Goal: Information Seeking & Learning: Compare options

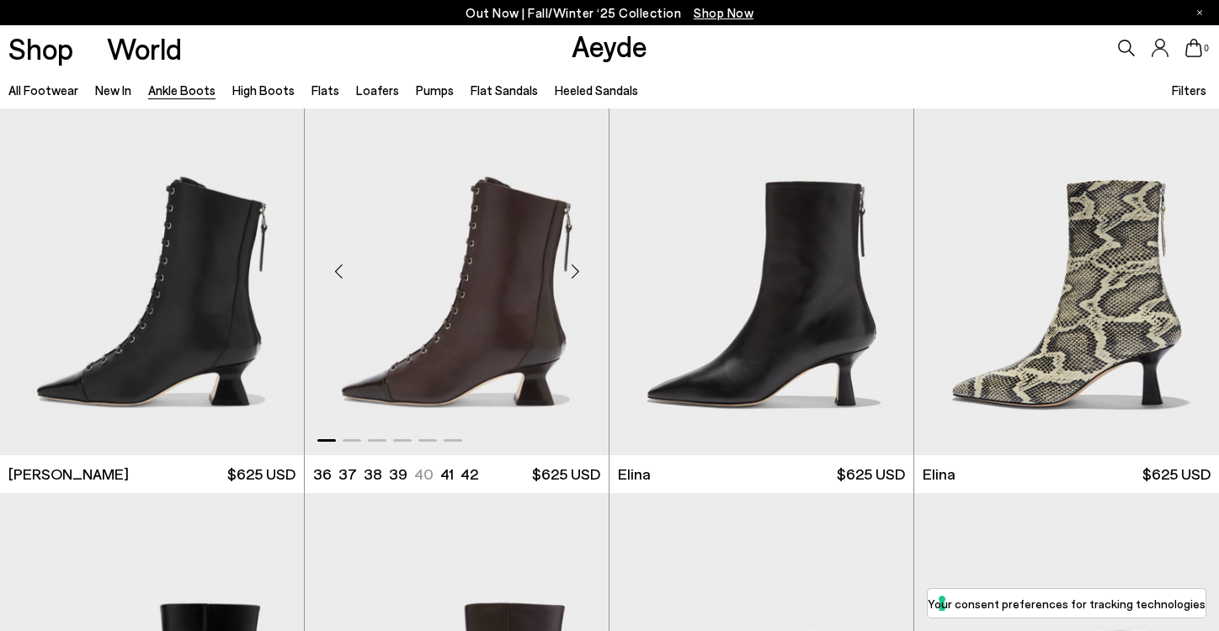
scroll to position [36, 0]
click at [572, 274] on div "Next slide" at bounding box center [575, 270] width 51 height 51
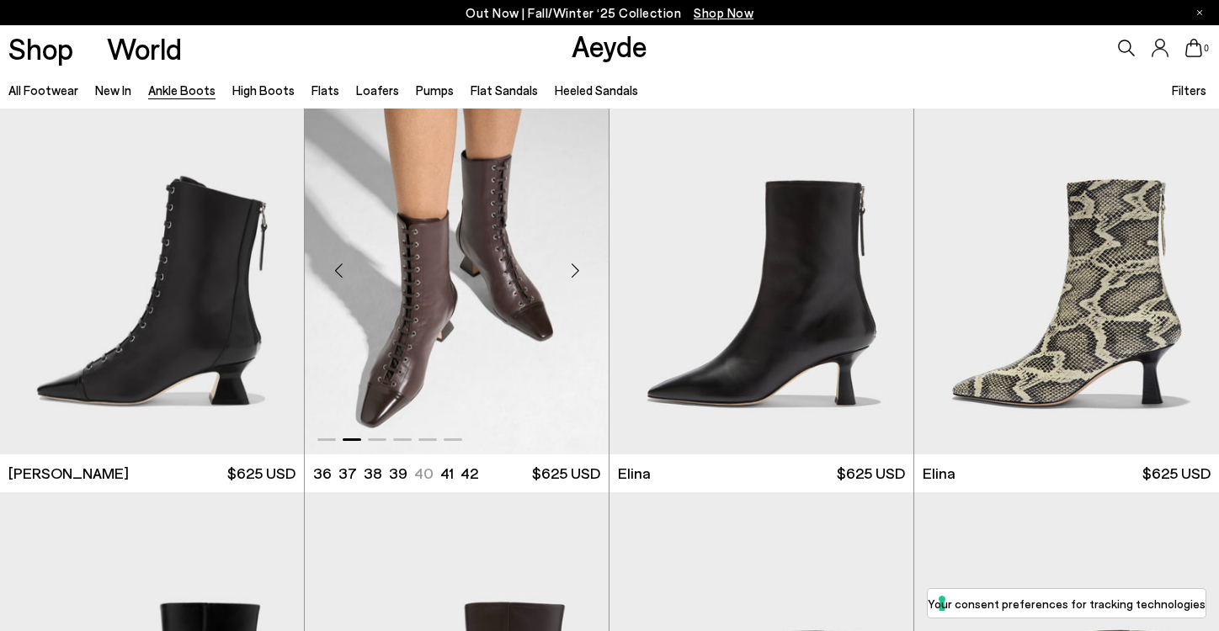
click at [572, 274] on div "Next slide" at bounding box center [575, 270] width 51 height 51
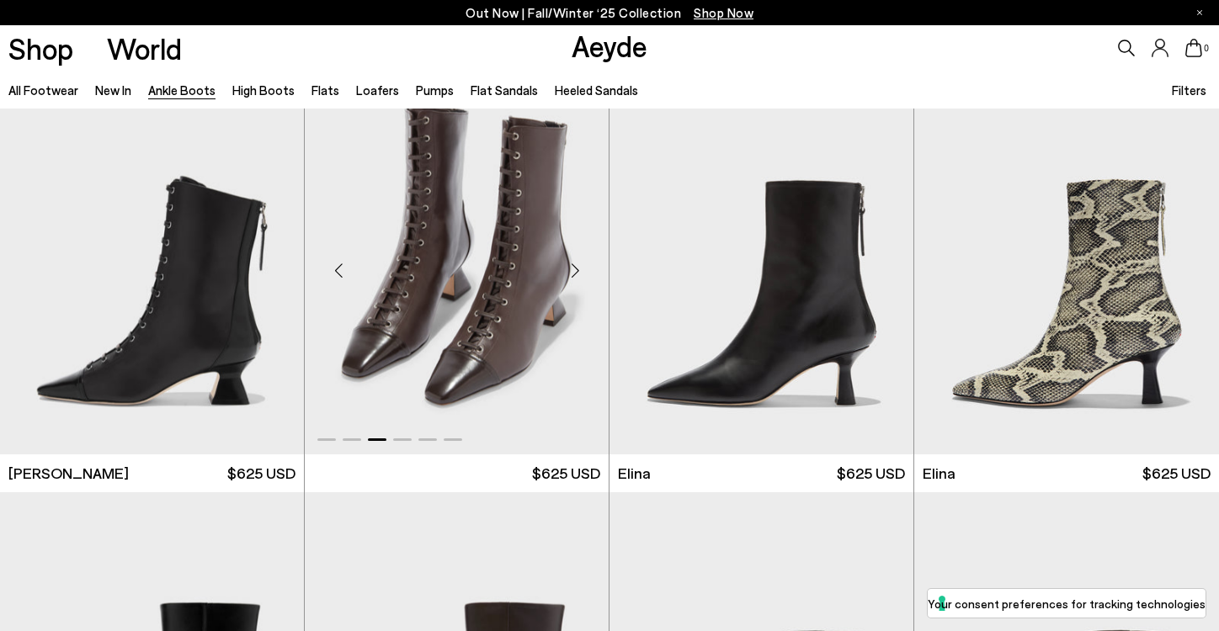
scroll to position [493, 0]
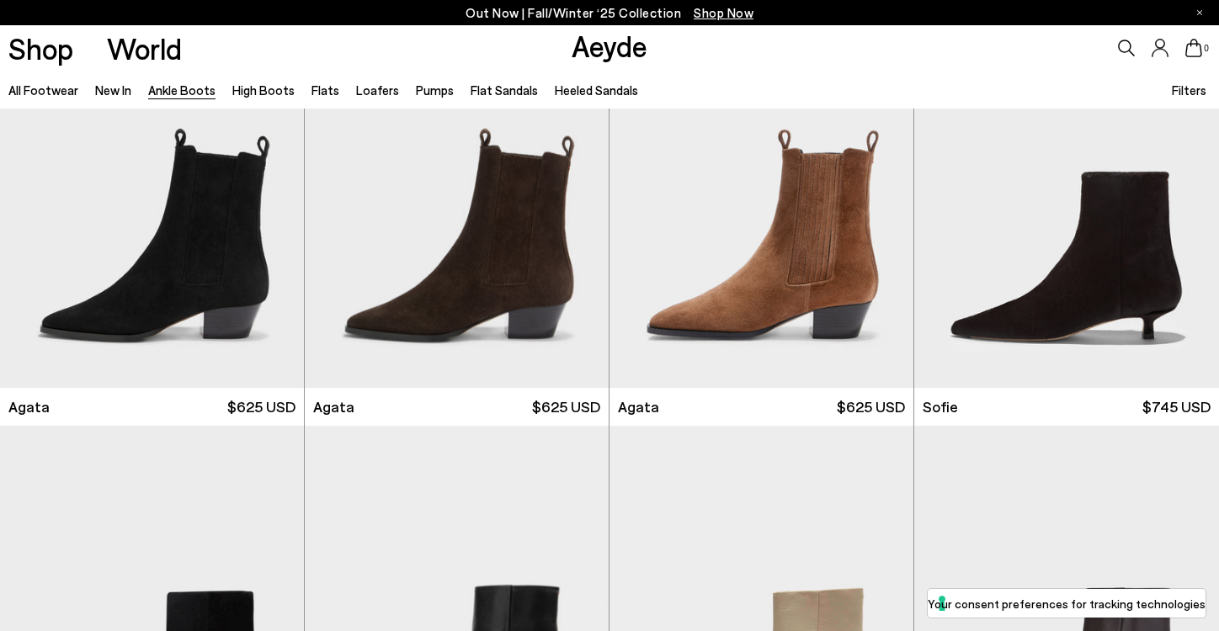
scroll to position [1019, 0]
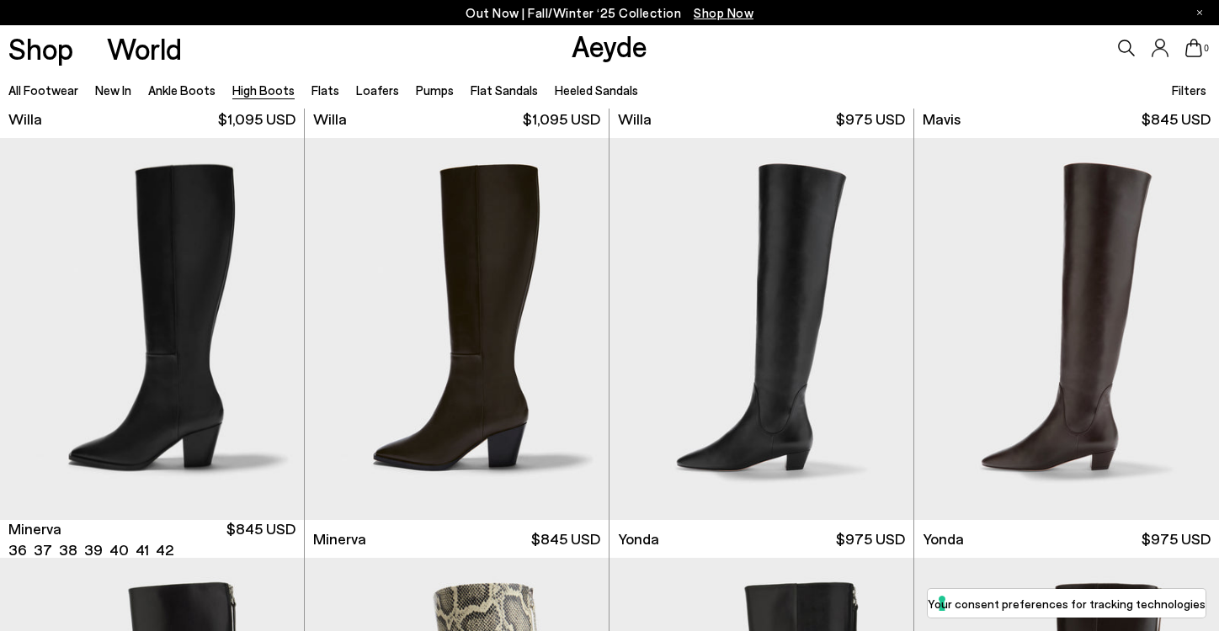
scroll to position [844, 0]
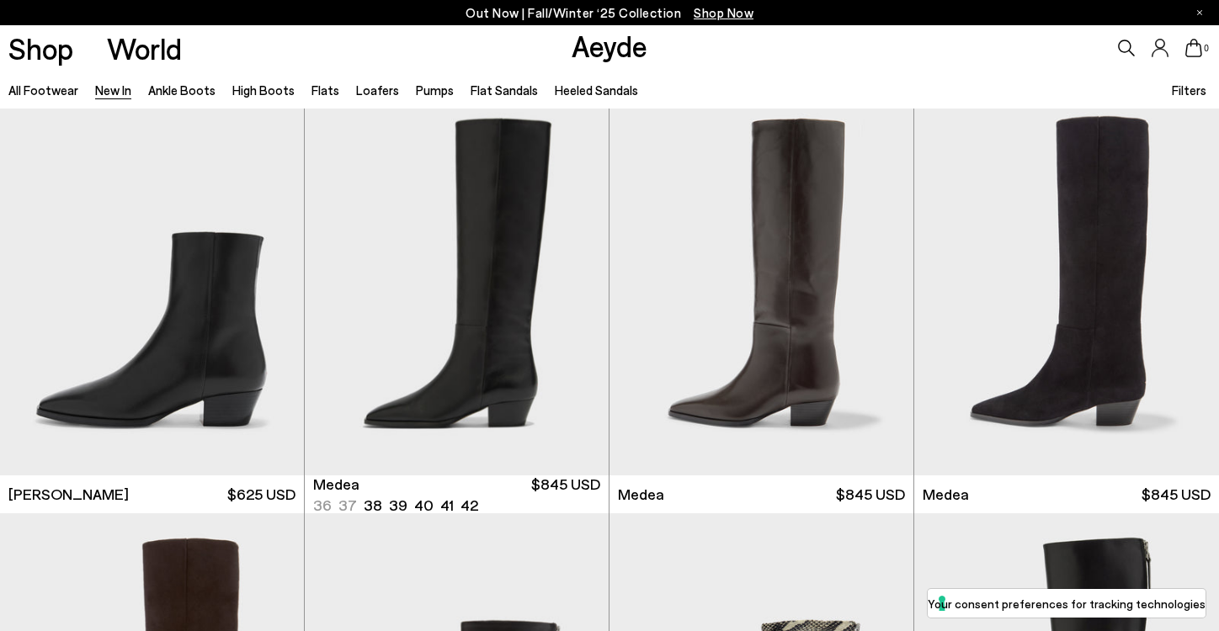
scroll to position [857, 0]
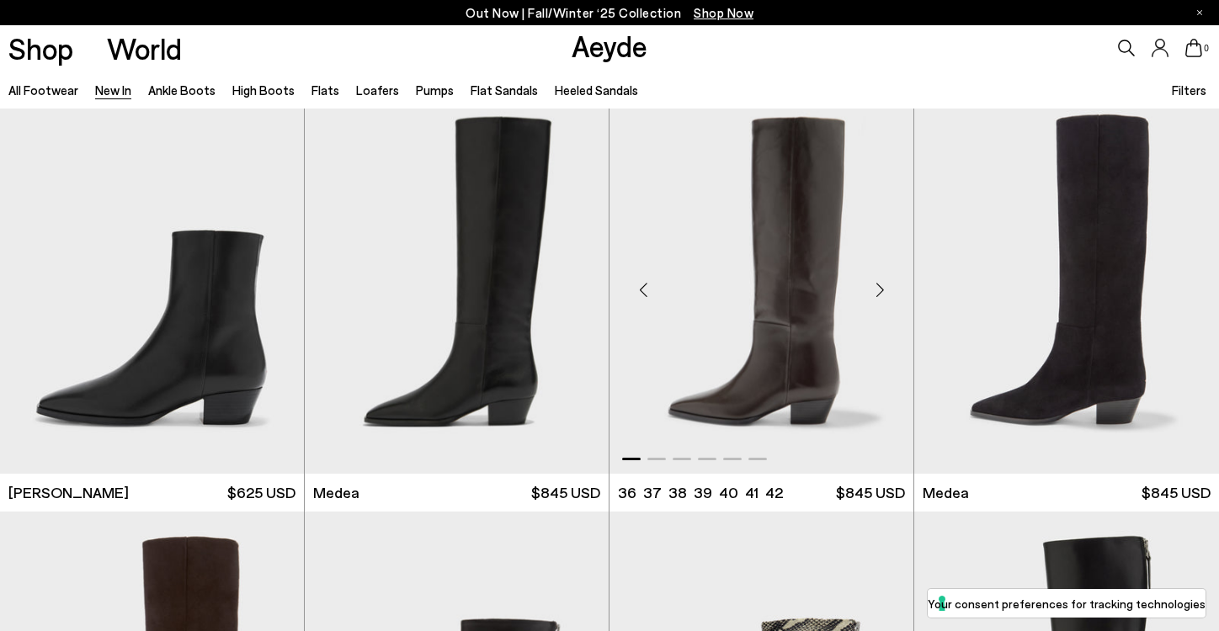
click at [885, 288] on div "Next slide" at bounding box center [880, 289] width 51 height 51
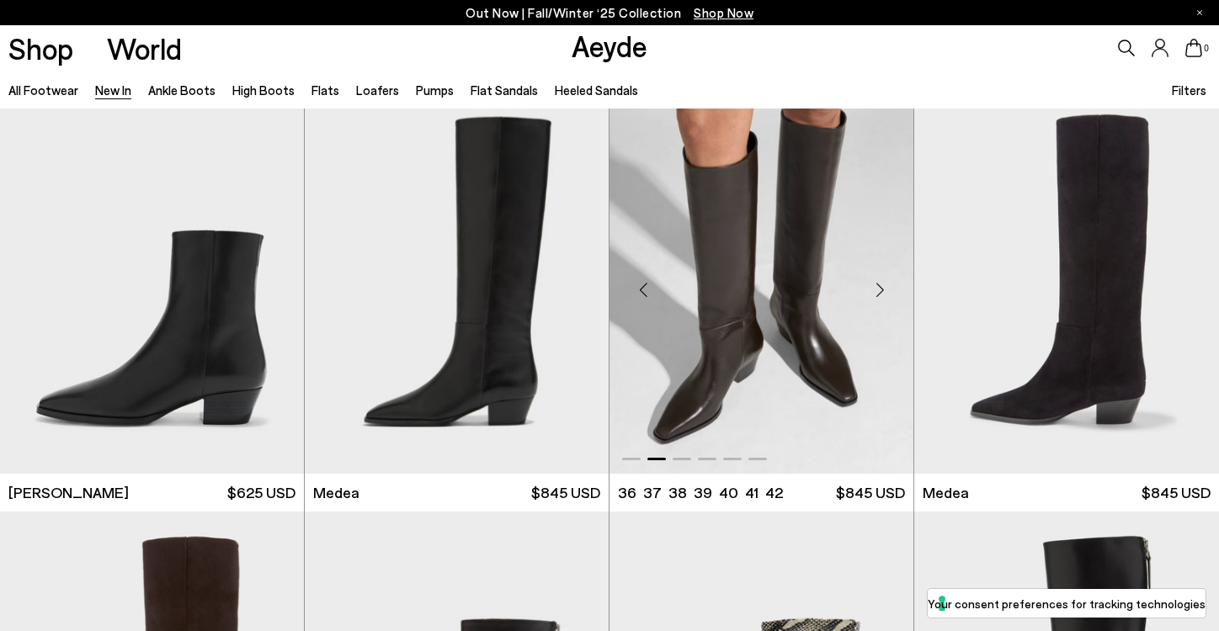
click at [885, 288] on div "Next slide" at bounding box center [880, 289] width 51 height 51
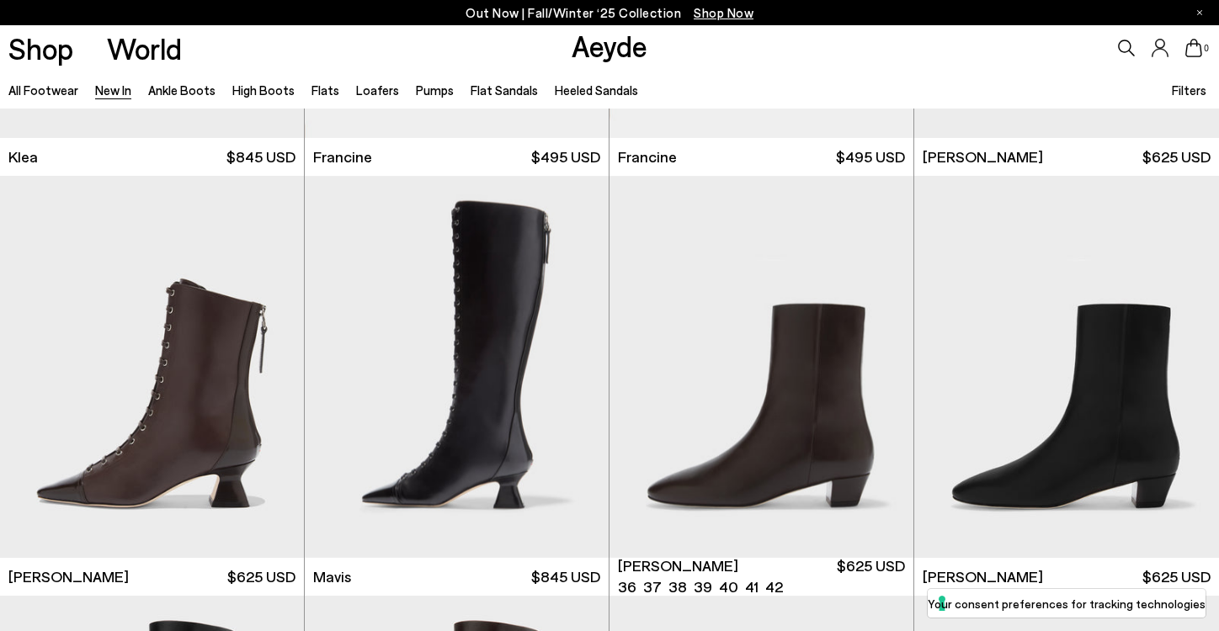
scroll to position [2034, 0]
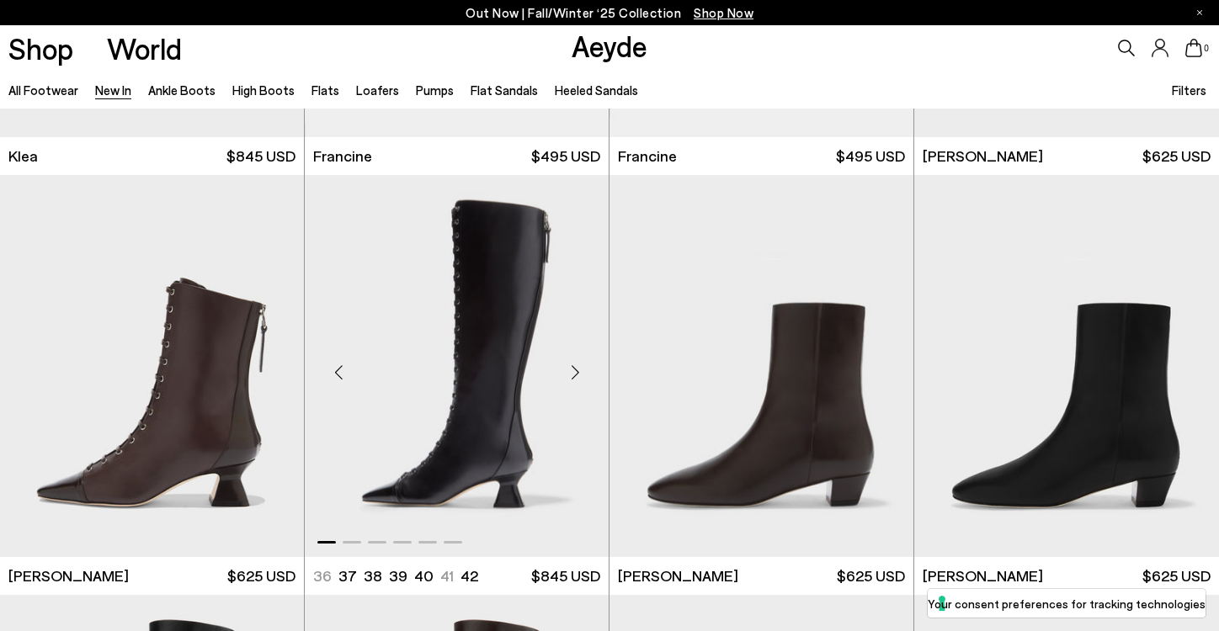
click at [577, 368] on div "Next slide" at bounding box center [575, 373] width 51 height 51
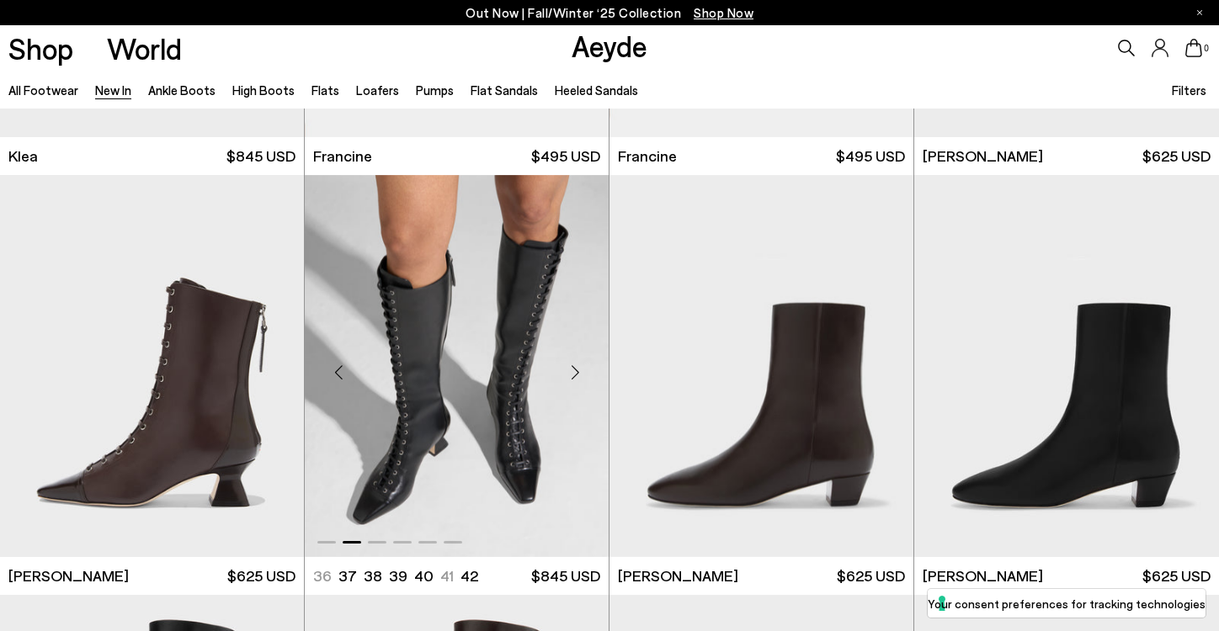
click at [578, 369] on div "Next slide" at bounding box center [575, 373] width 51 height 51
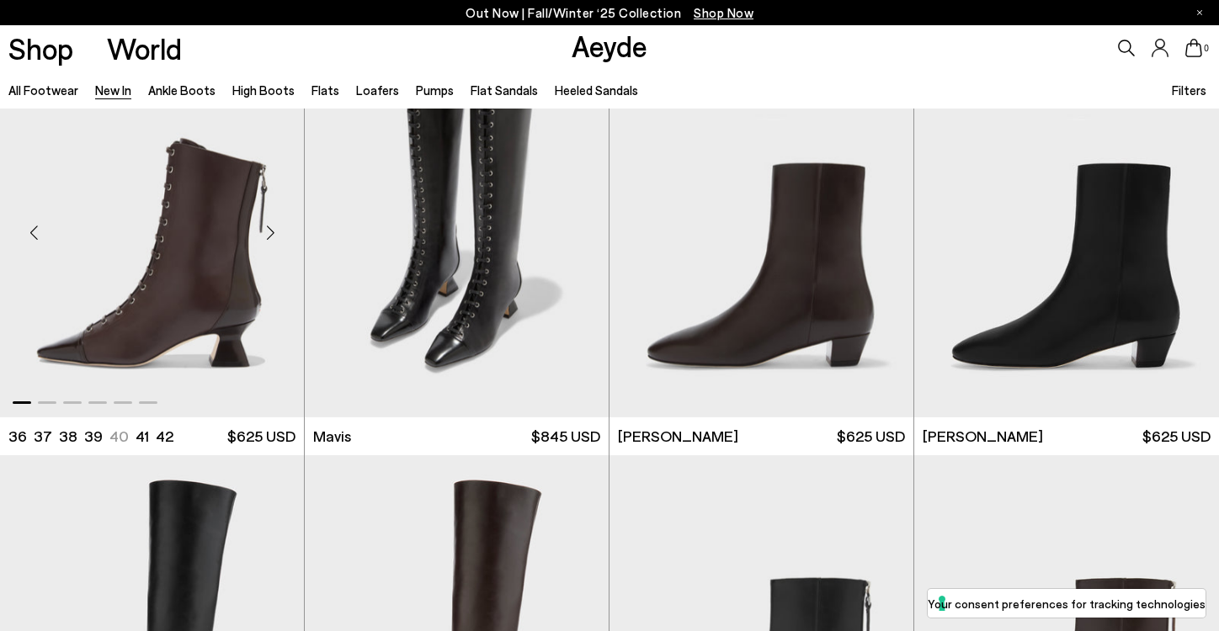
scroll to position [2175, 0]
click at [275, 235] on div "Next slide" at bounding box center [270, 232] width 51 height 51
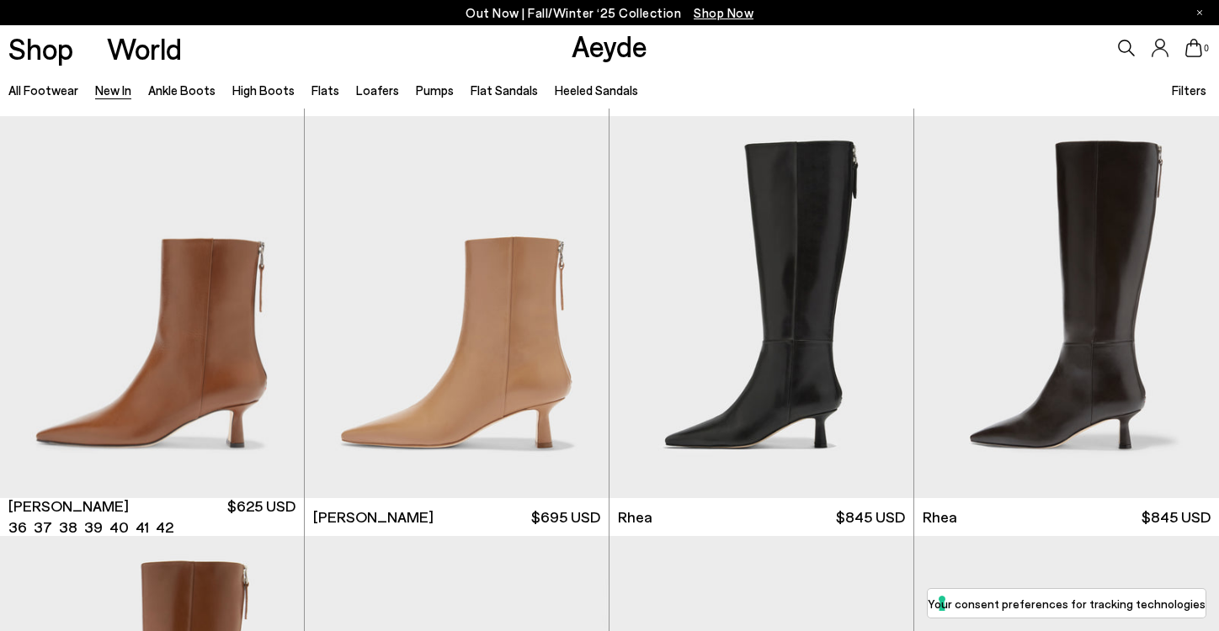
scroll to position [3012, 0]
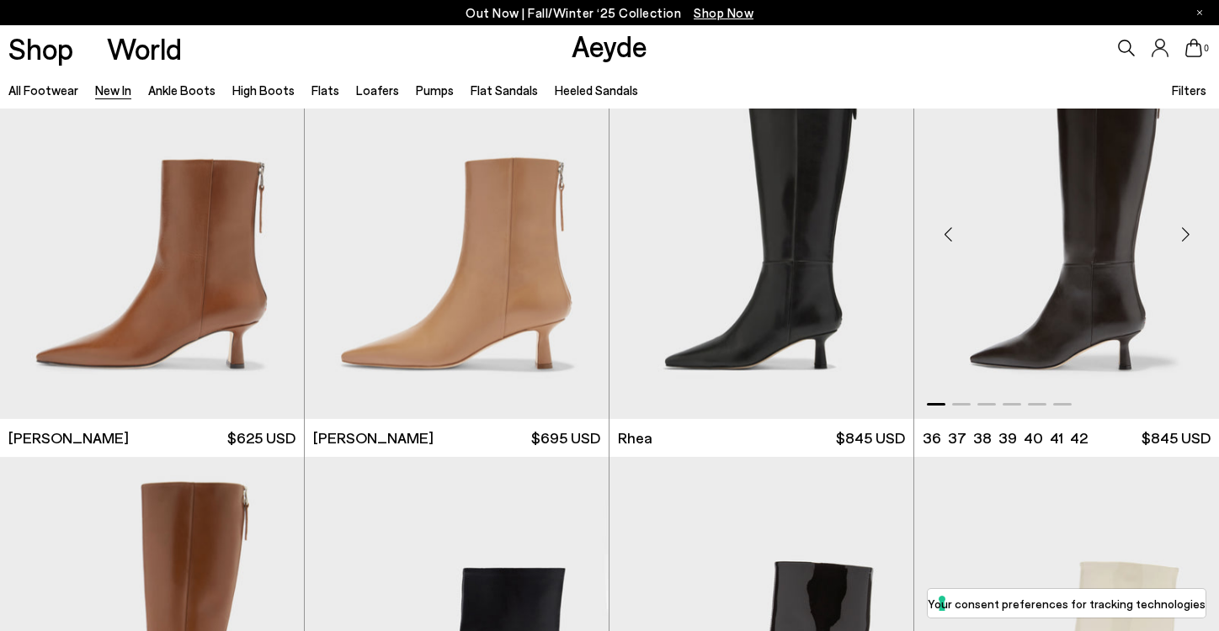
click at [1094, 339] on img "1 / 6" at bounding box center [1066, 228] width 305 height 382
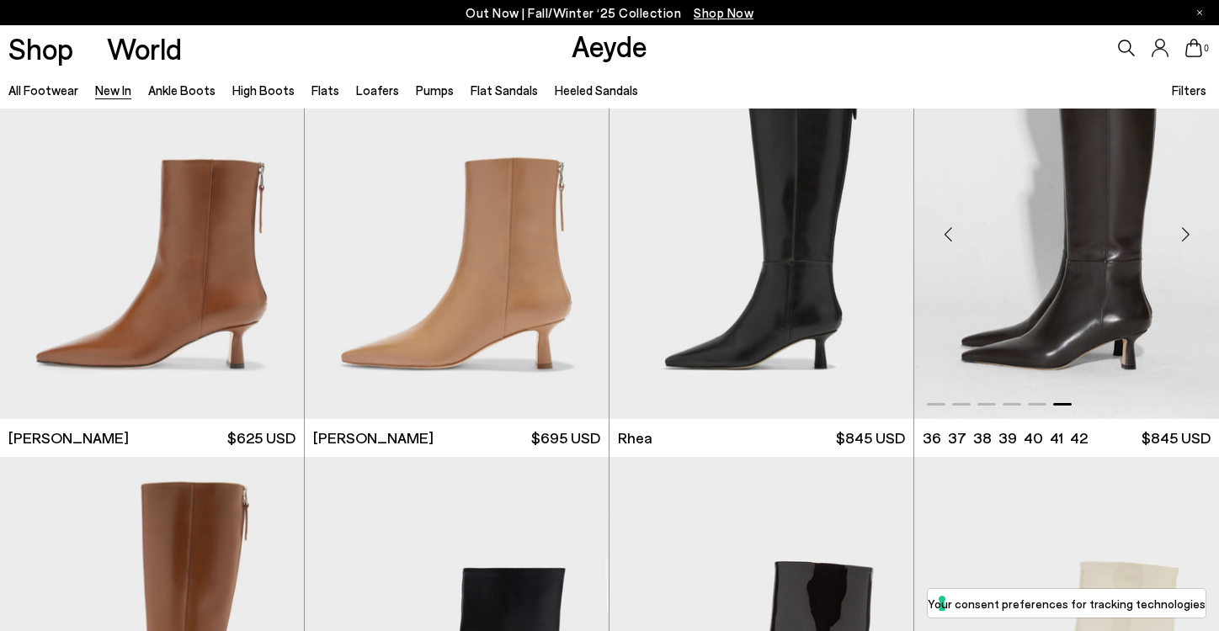
click at [1068, 289] on img "6 / 6" at bounding box center [1066, 228] width 305 height 382
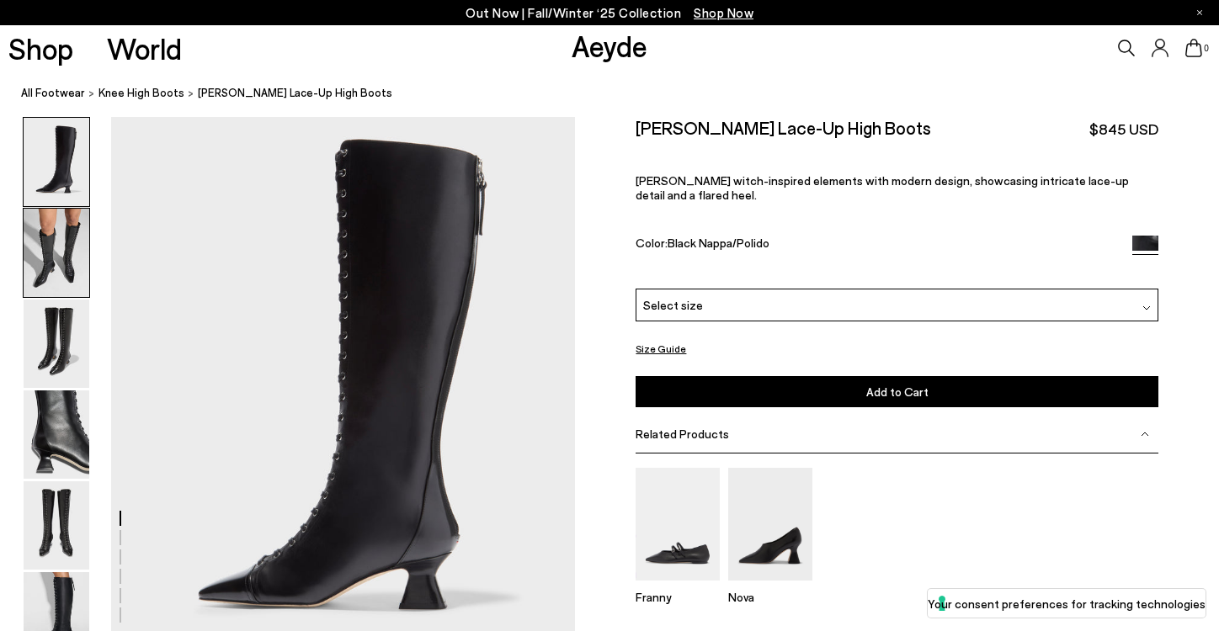
click at [61, 262] on img at bounding box center [57, 253] width 66 height 88
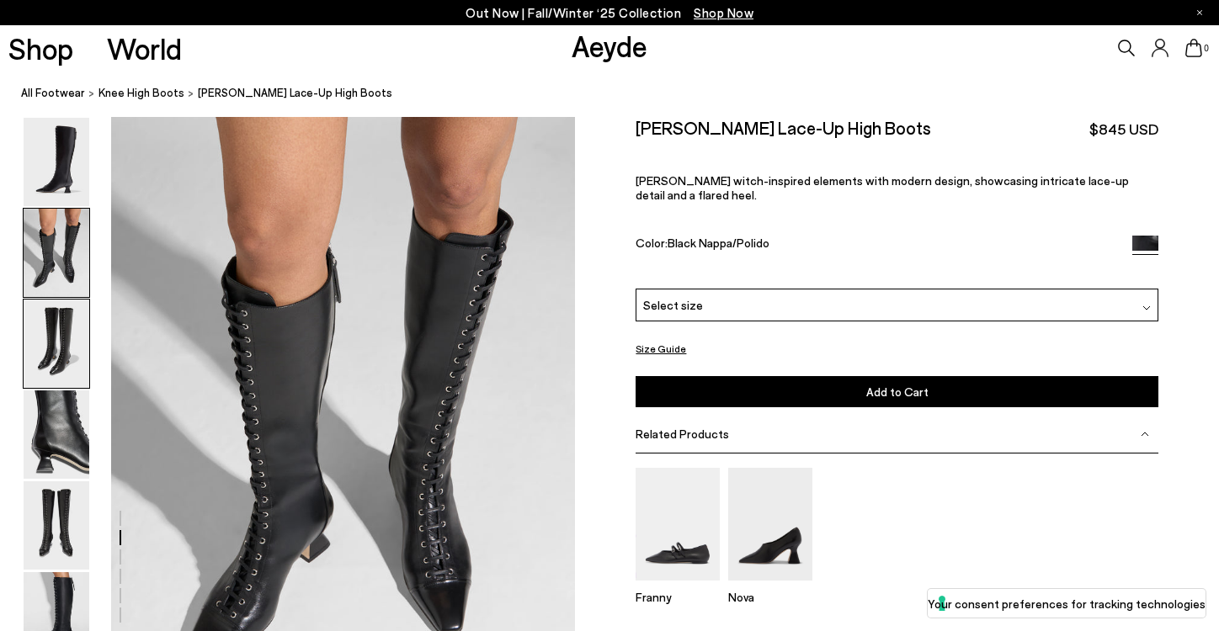
click at [62, 342] on img at bounding box center [57, 344] width 66 height 88
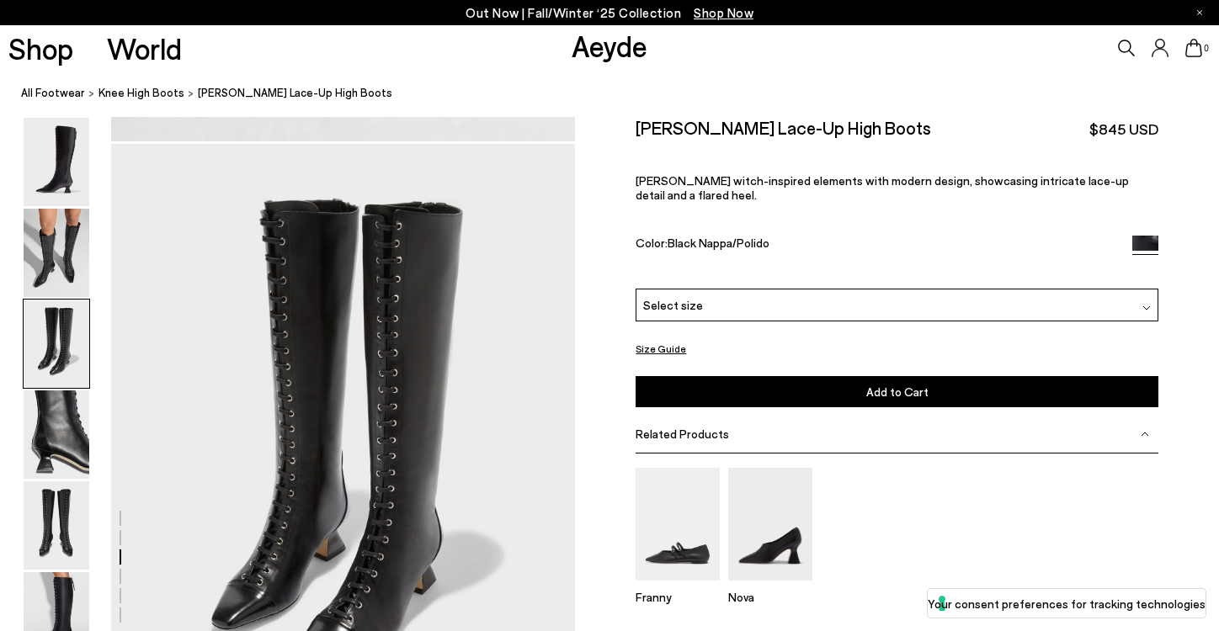
scroll to position [1243, 0]
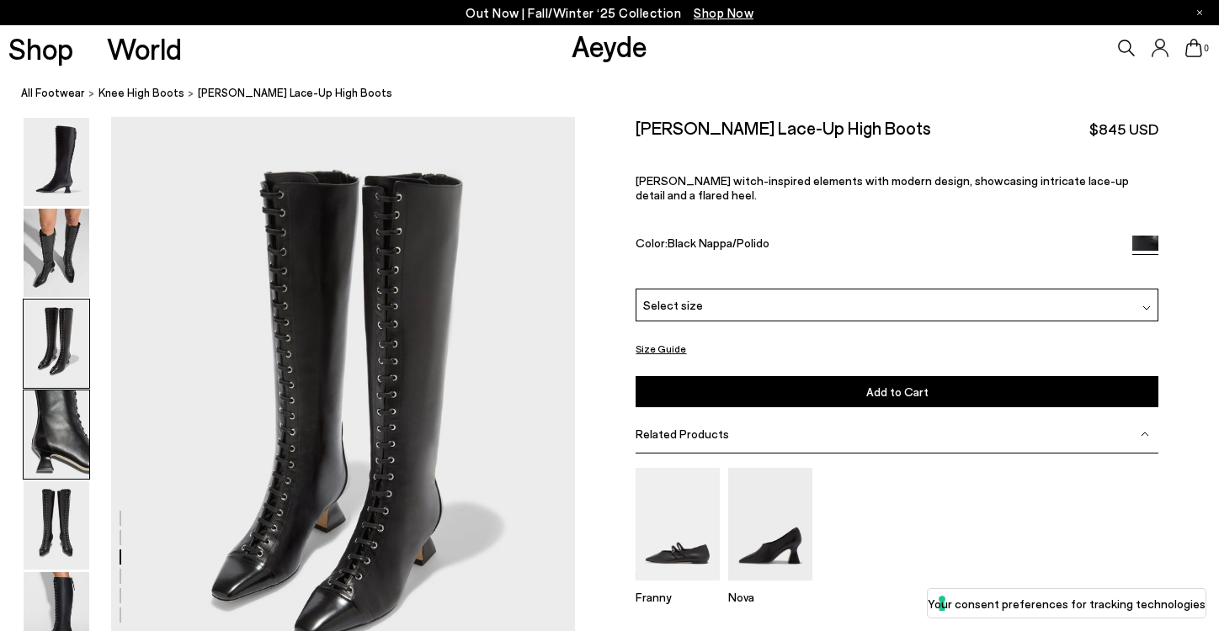
click at [62, 421] on img at bounding box center [57, 435] width 66 height 88
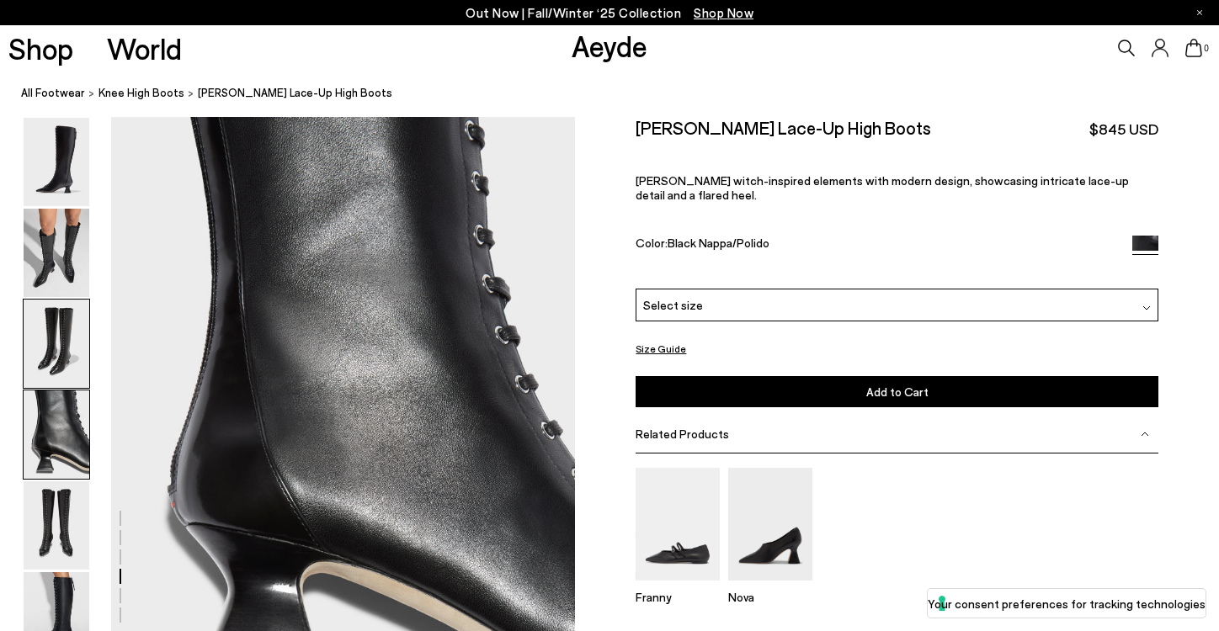
click at [58, 371] on img at bounding box center [57, 344] width 66 height 88
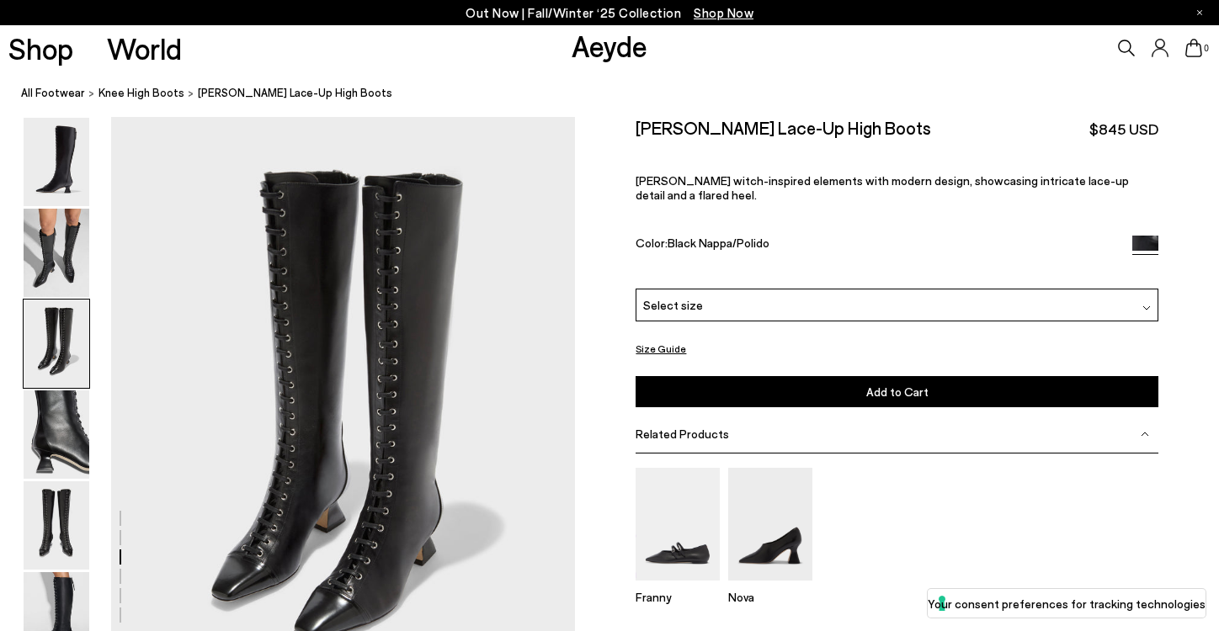
click at [56, 299] on div at bounding box center [56, 344] width 67 height 90
click at [56, 278] on img at bounding box center [57, 253] width 66 height 88
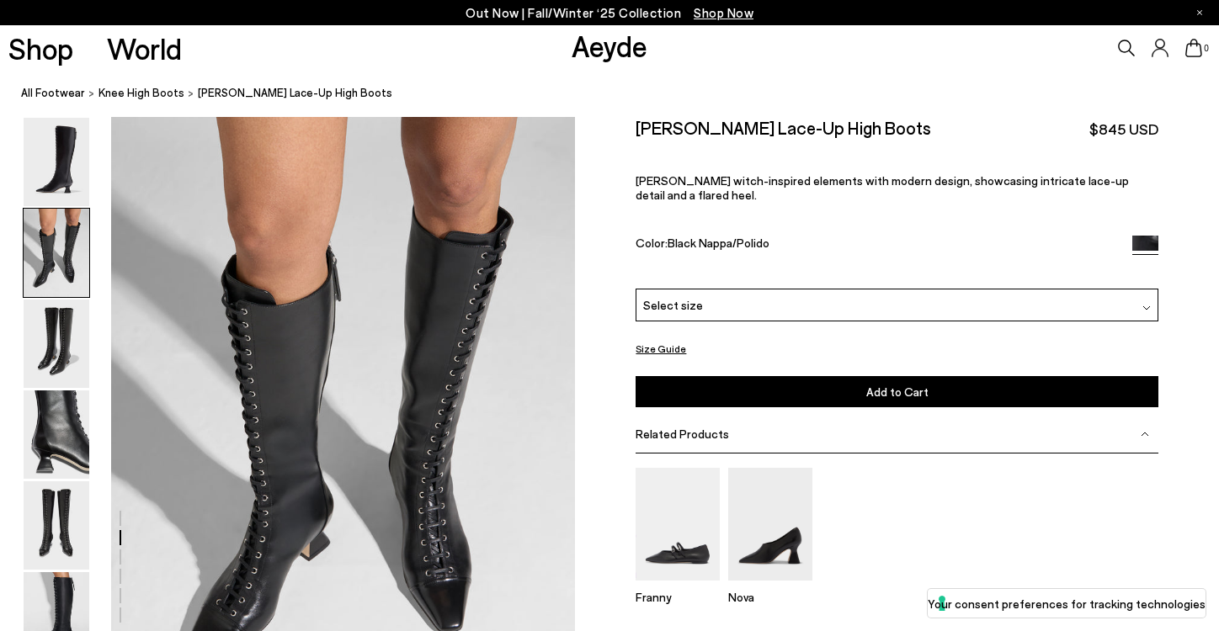
scroll to position [623, 0]
click at [54, 214] on img at bounding box center [57, 253] width 66 height 88
click at [56, 178] on img at bounding box center [57, 162] width 66 height 88
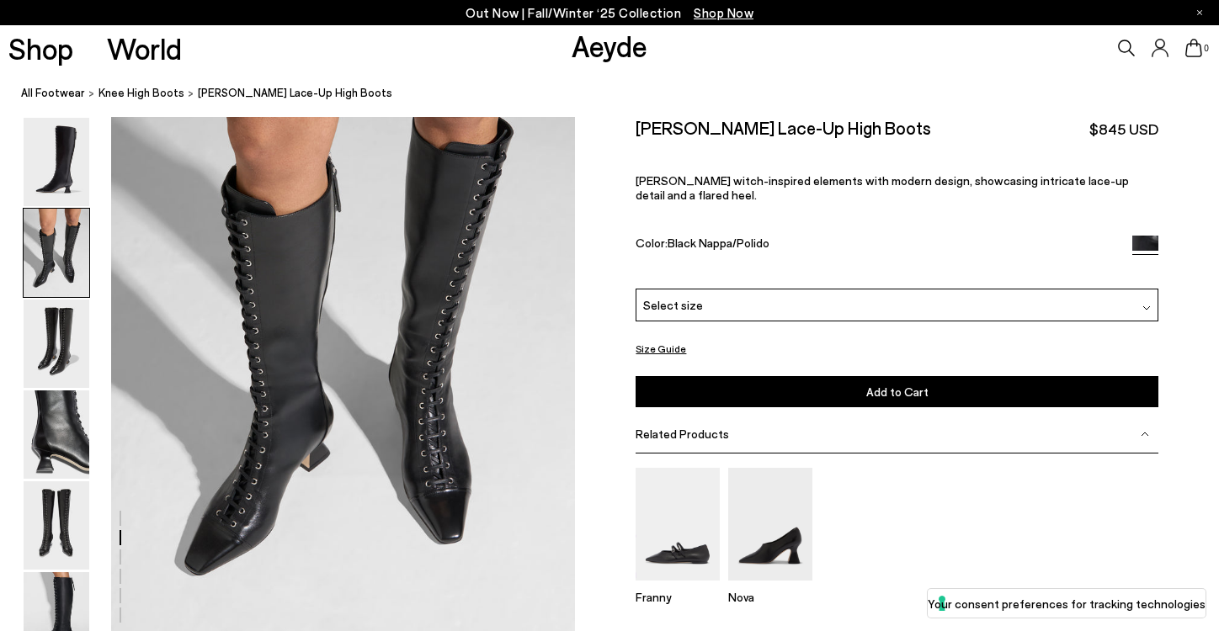
scroll to position [833, 0]
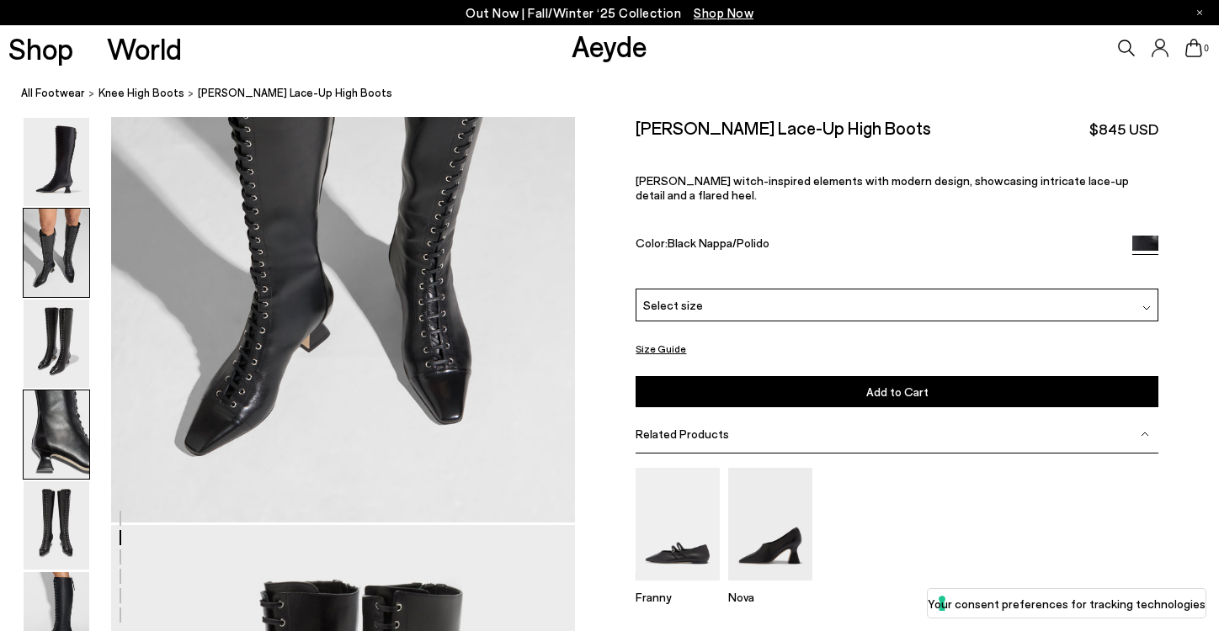
click at [52, 424] on img at bounding box center [57, 435] width 66 height 88
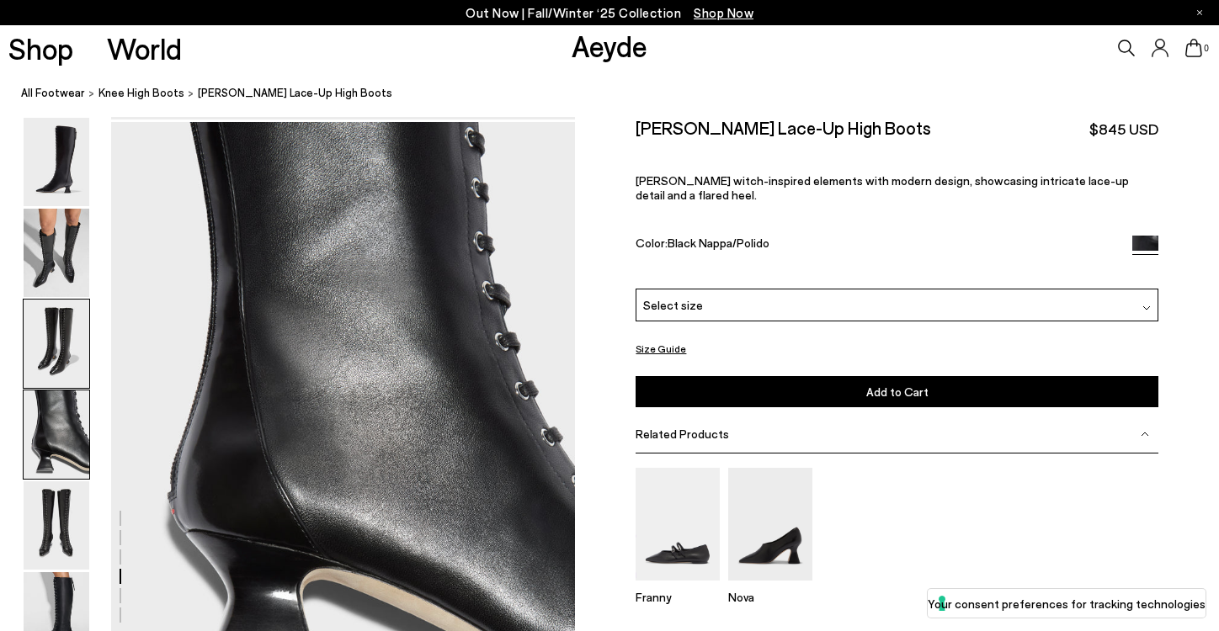
click at [52, 379] on img at bounding box center [57, 344] width 66 height 88
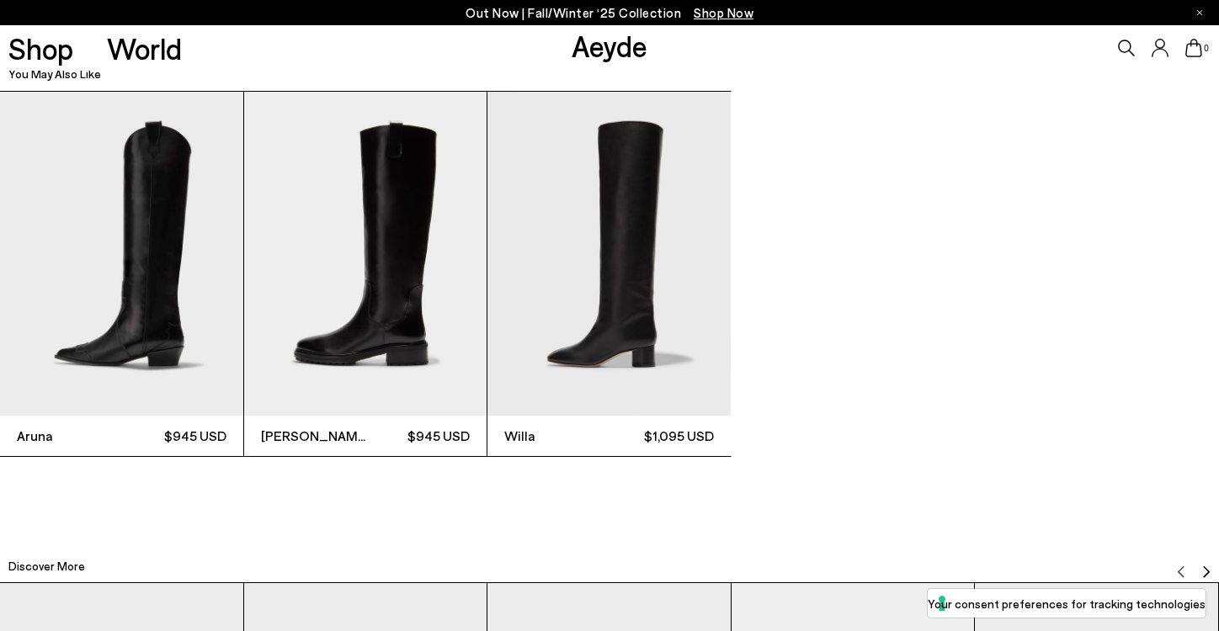
scroll to position [3863, 0]
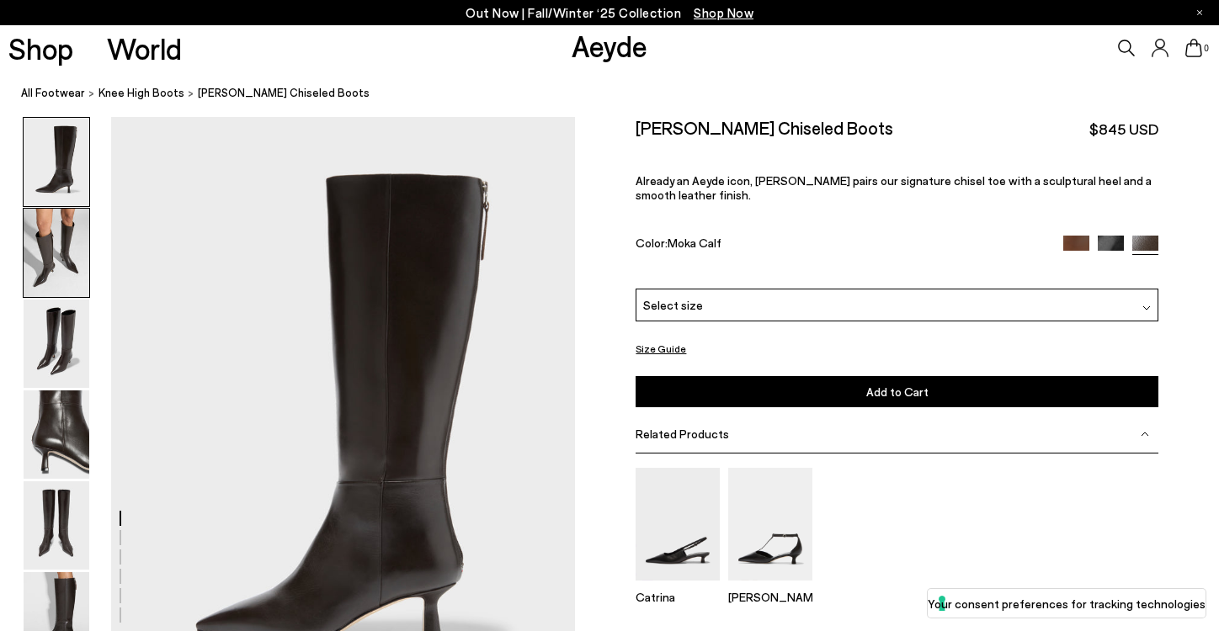
click at [58, 264] on img at bounding box center [57, 253] width 66 height 88
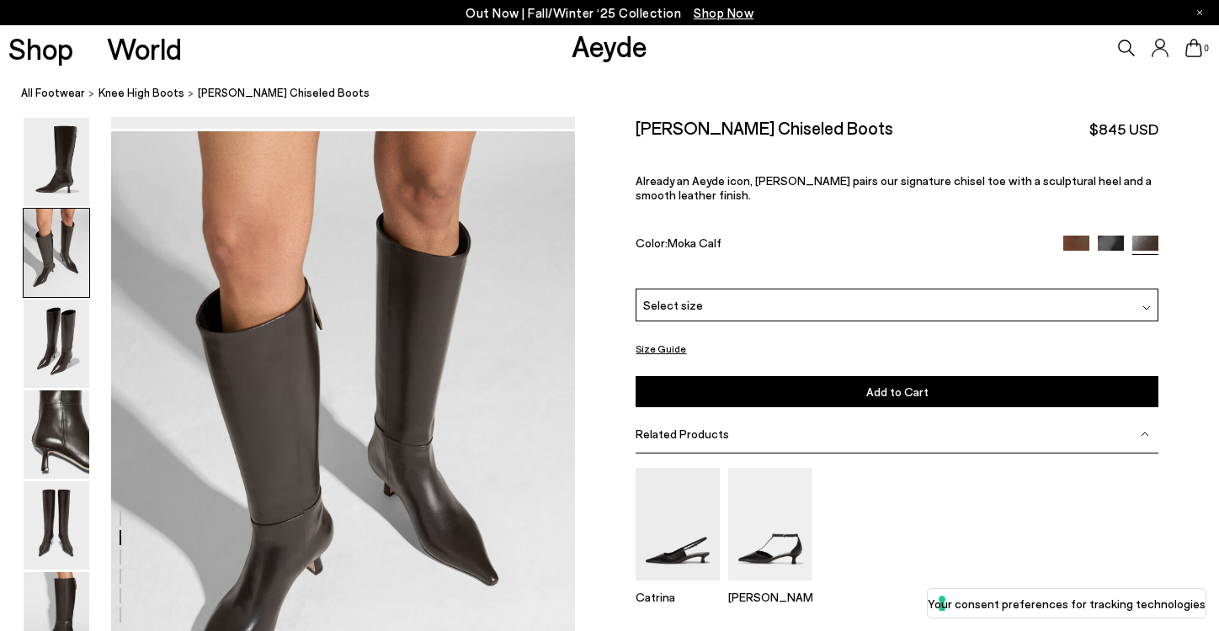
scroll to position [623, 0]
